Goal: Book appointment/travel/reservation

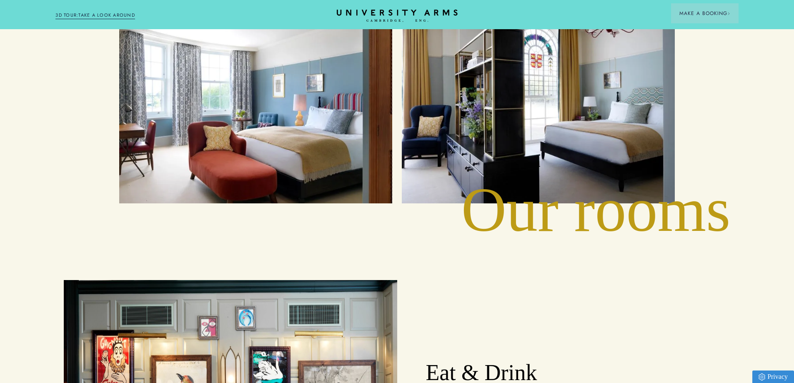
scroll to position [1041, 0]
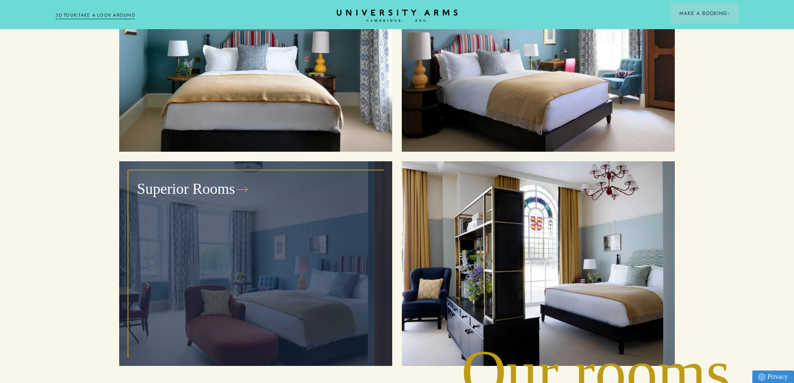
click at [302, 180] on div "Superior Rooms" at bounding box center [256, 263] width 254 height 185
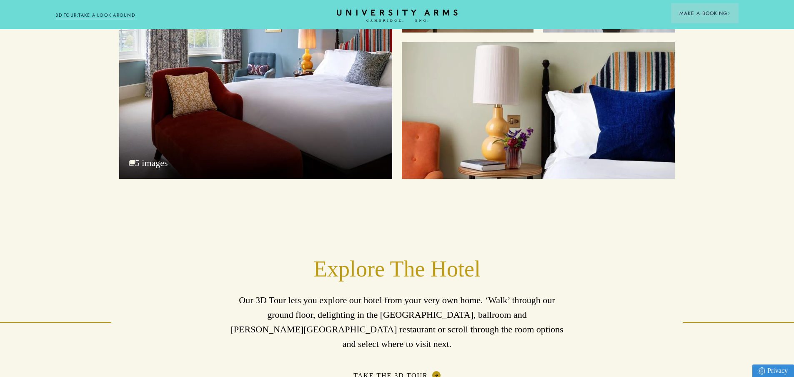
scroll to position [1125, 0]
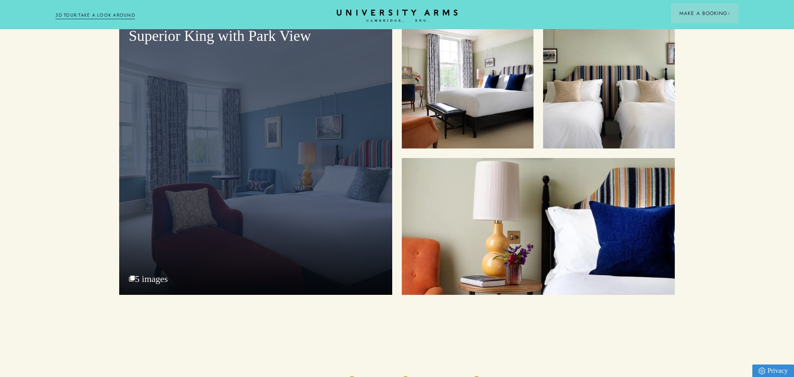
click at [189, 227] on div "Superior King with Park View 5 images" at bounding box center [255, 156] width 273 height 278
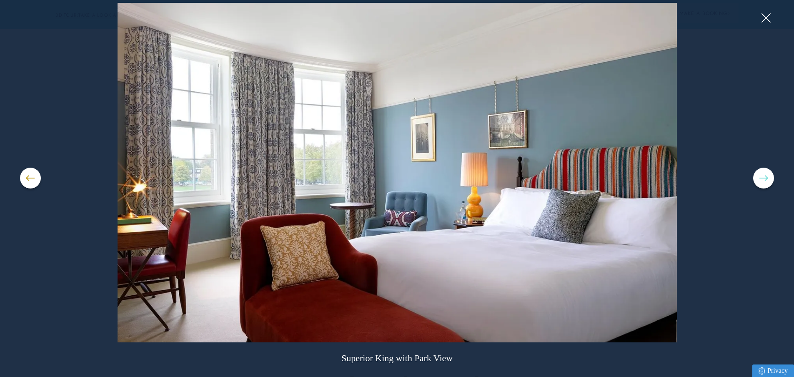
click at [769, 182] on button at bounding box center [763, 177] width 21 height 21
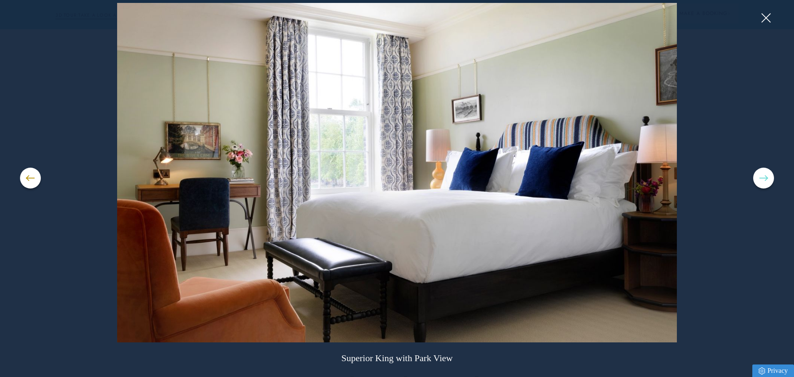
click at [769, 182] on button at bounding box center [763, 177] width 21 height 21
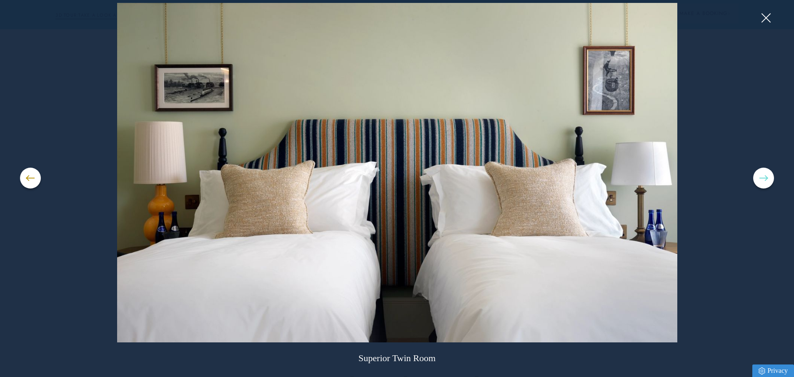
click at [769, 182] on button at bounding box center [763, 177] width 21 height 21
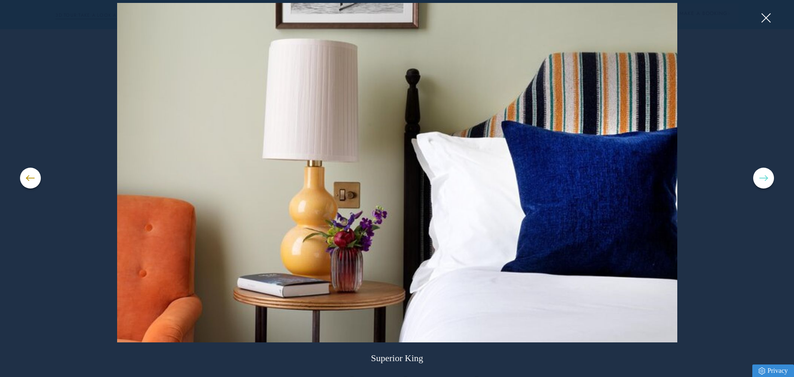
click at [769, 182] on button at bounding box center [763, 177] width 21 height 21
click at [765, 179] on button at bounding box center [763, 177] width 21 height 21
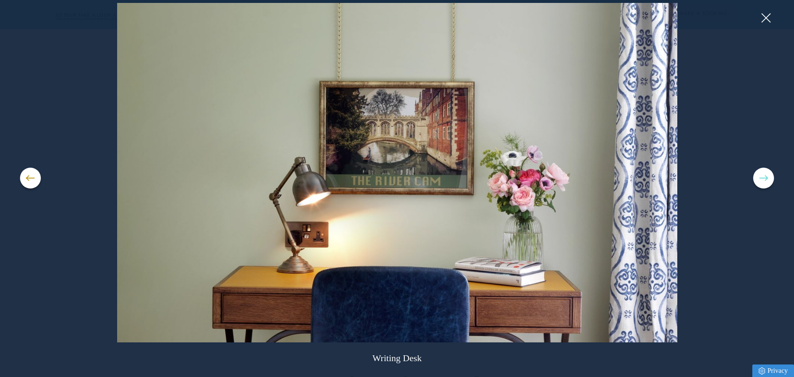
click at [765, 179] on button at bounding box center [763, 177] width 21 height 21
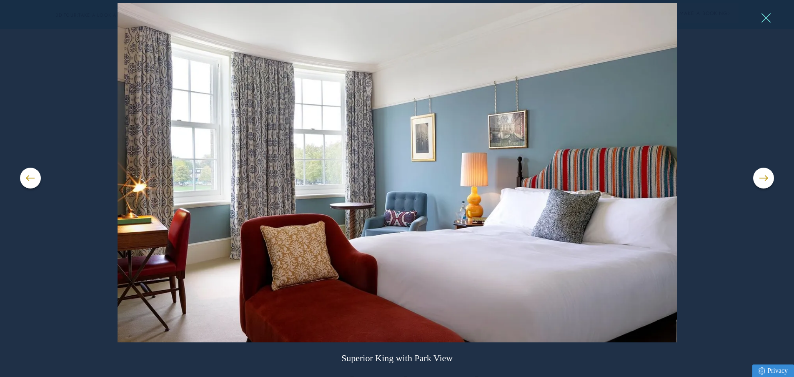
click at [764, 21] on button at bounding box center [765, 18] width 12 height 12
